Goal: Task Accomplishment & Management: Use online tool/utility

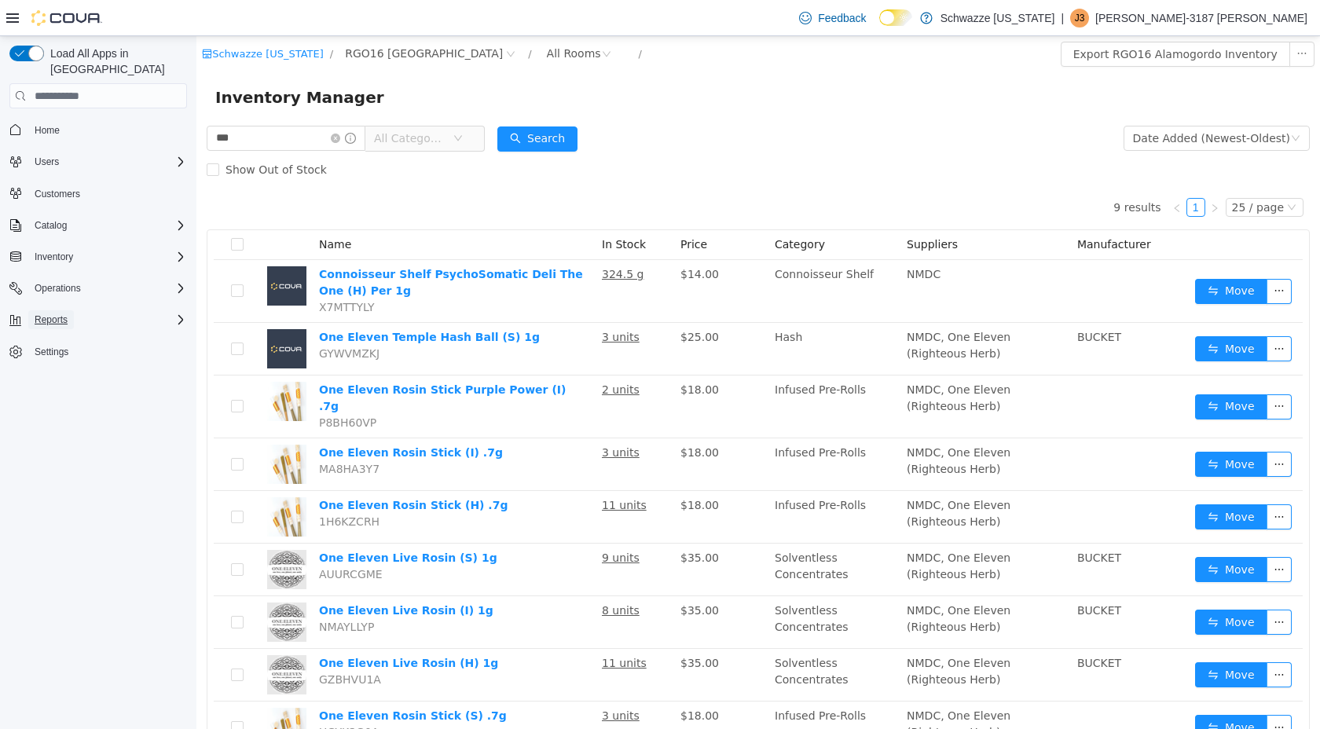
click at [64, 313] on span "Reports" at bounding box center [51, 319] width 33 height 13
click at [57, 379] on span "Reports" at bounding box center [44, 385] width 33 height 13
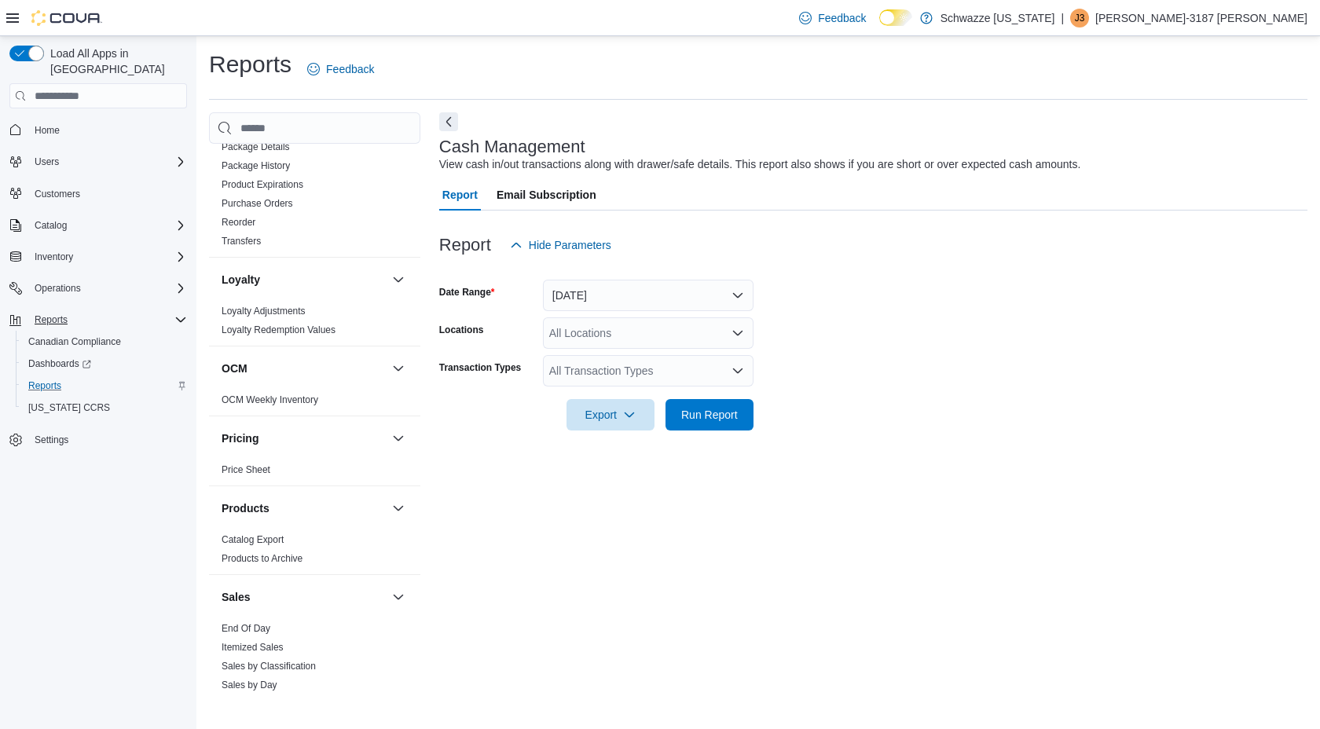
scroll to position [968, 0]
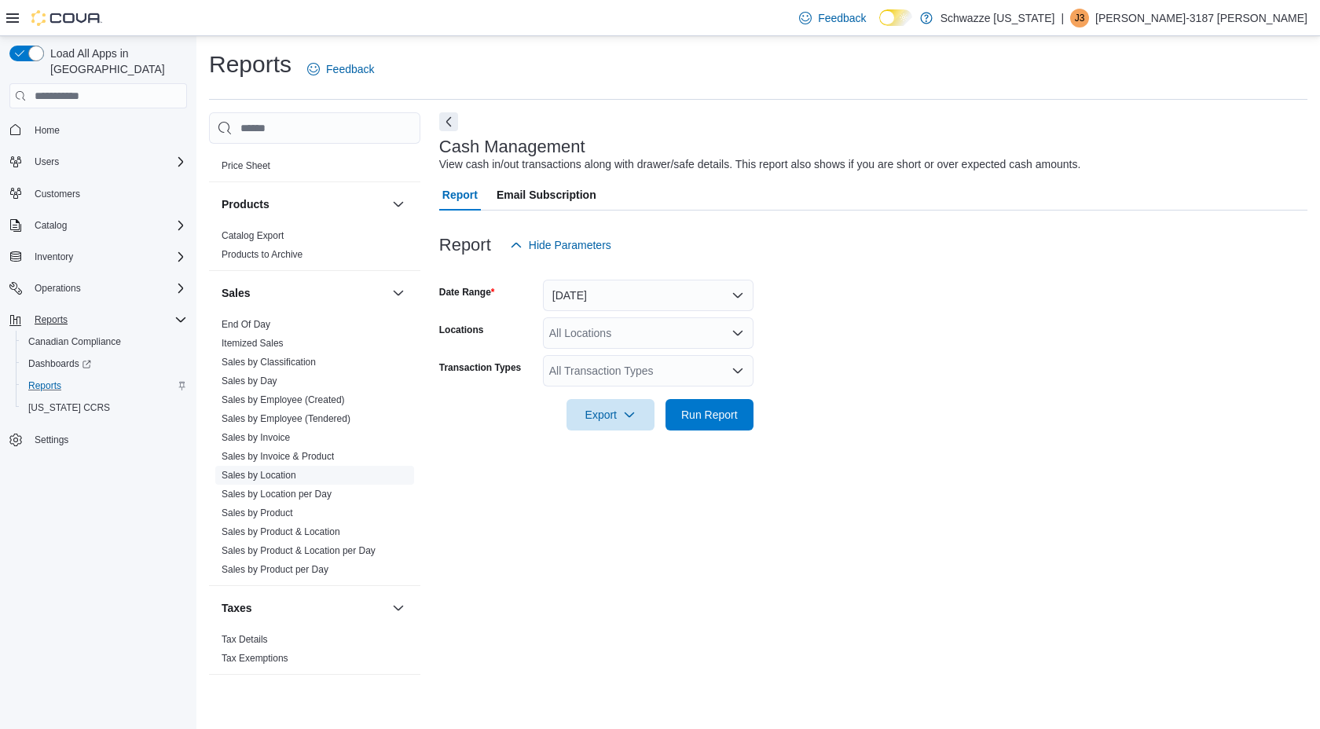
click at [292, 478] on link "Sales by Location" at bounding box center [259, 475] width 75 height 11
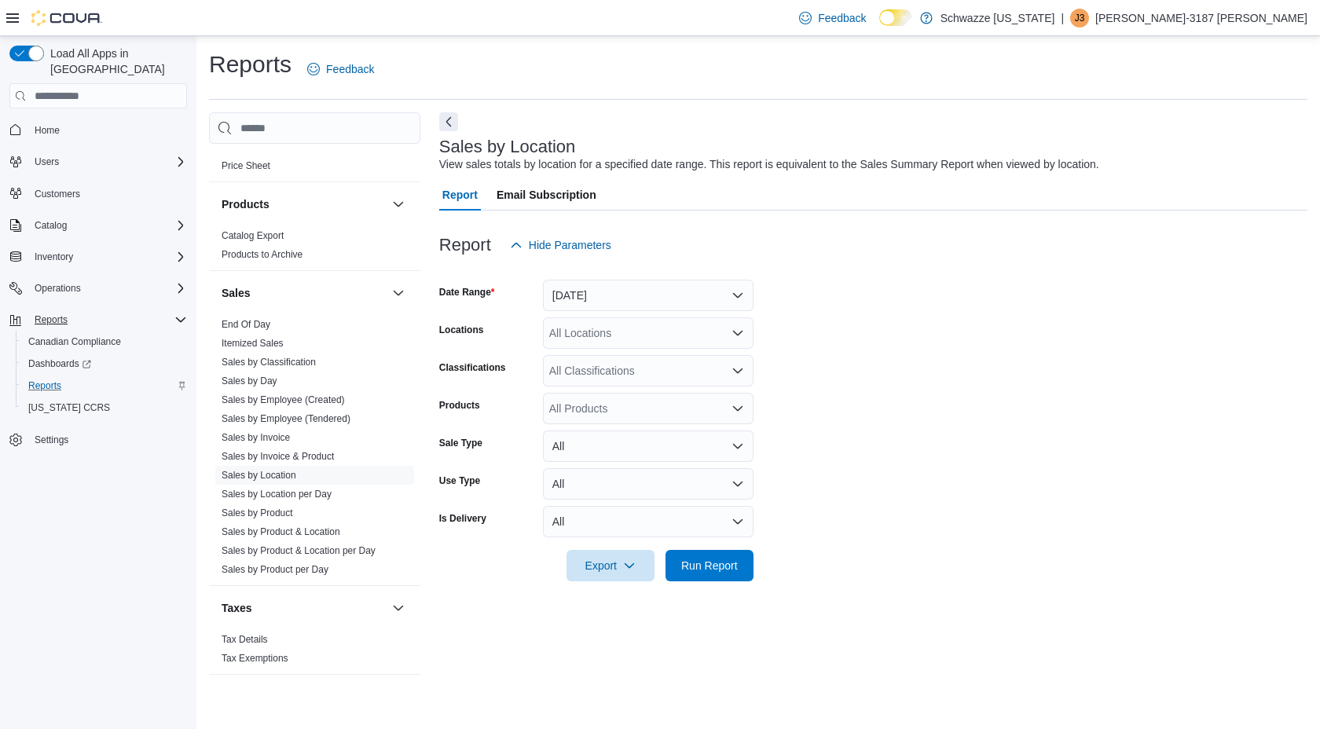
click at [616, 339] on div "All Locations" at bounding box center [648, 332] width 211 height 31
type input "***"
click at [655, 364] on span "RGO16 [GEOGRAPHIC_DATA]" at bounding box center [669, 360] width 155 height 16
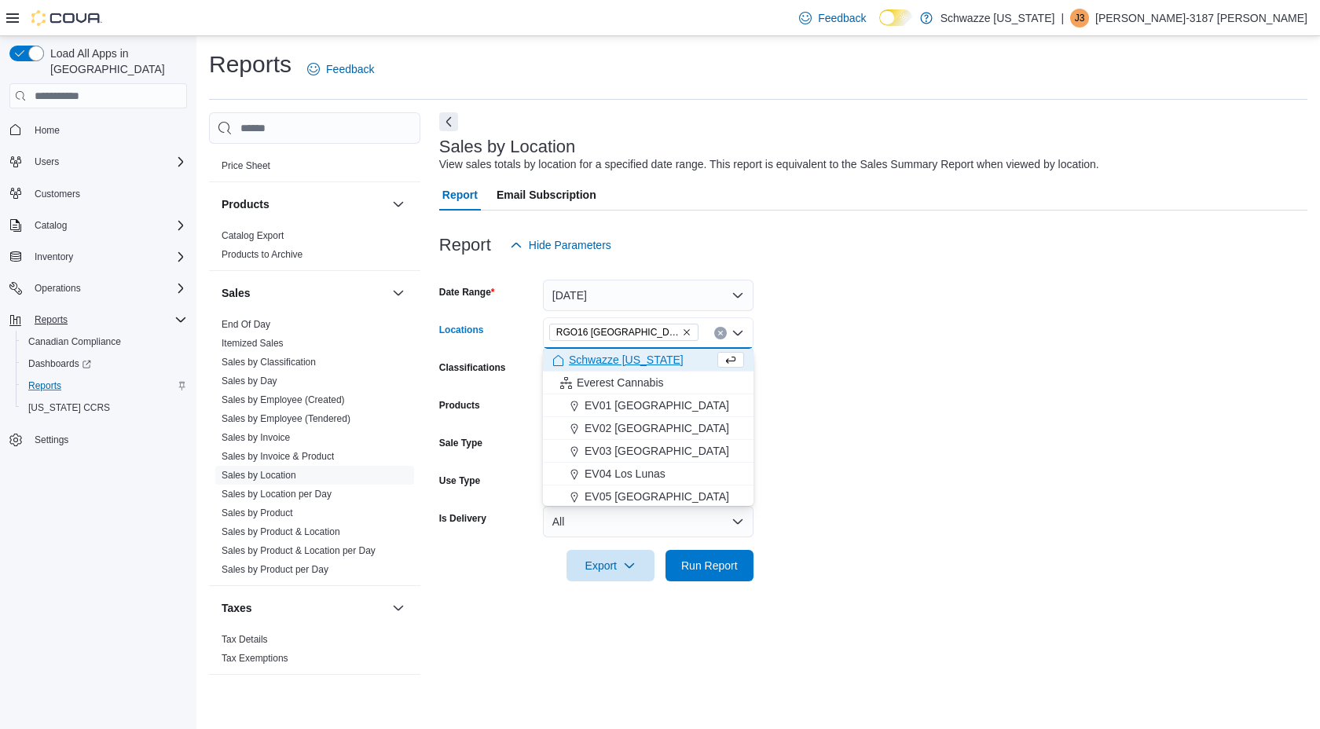
click at [839, 417] on form "Date Range [DATE] Locations RGO16 [GEOGRAPHIC_DATA] Combo box. Selected. RGO16 …" at bounding box center [873, 421] width 868 height 320
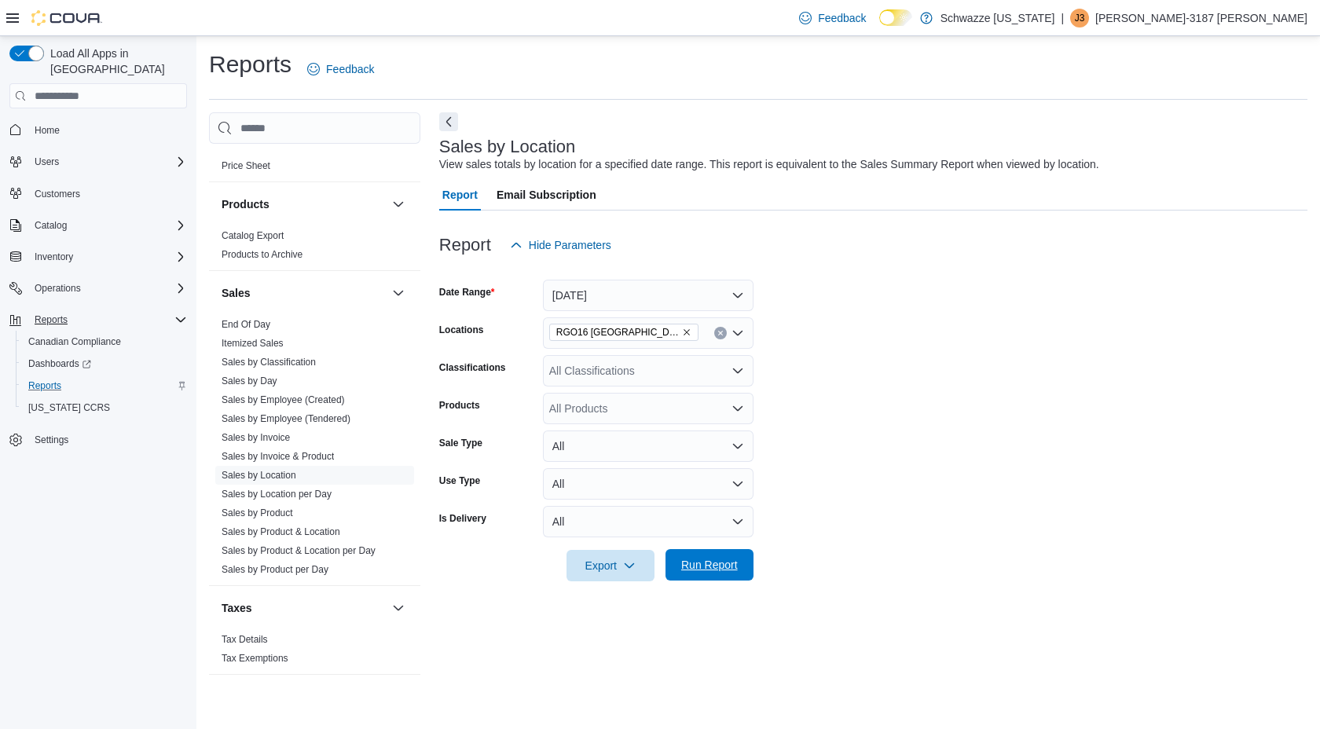
click at [730, 570] on span "Run Report" at bounding box center [709, 565] width 57 height 16
